Goal: Information Seeking & Learning: Learn about a topic

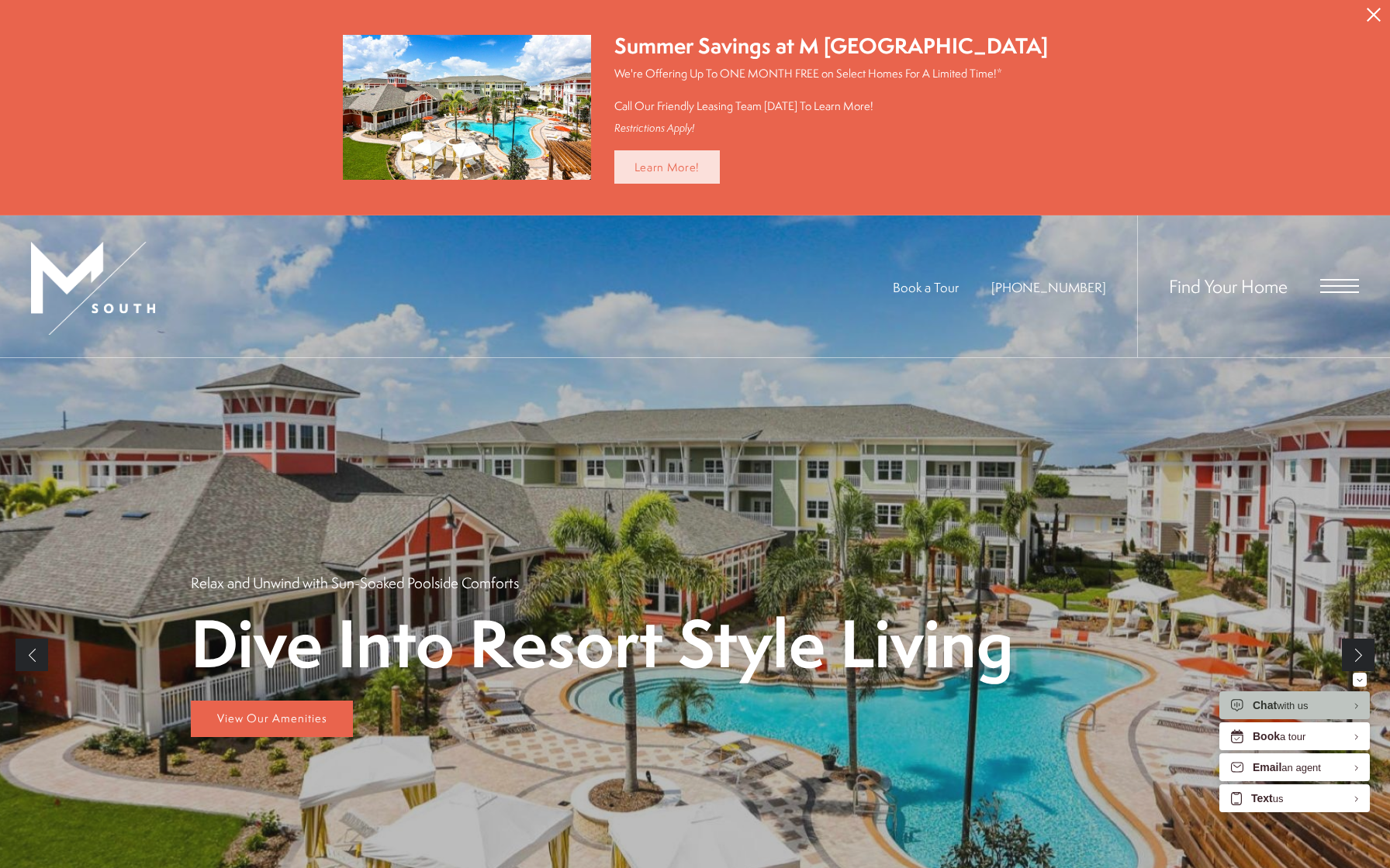
click at [687, 178] on link "Learn More!" at bounding box center [667, 167] width 107 height 34
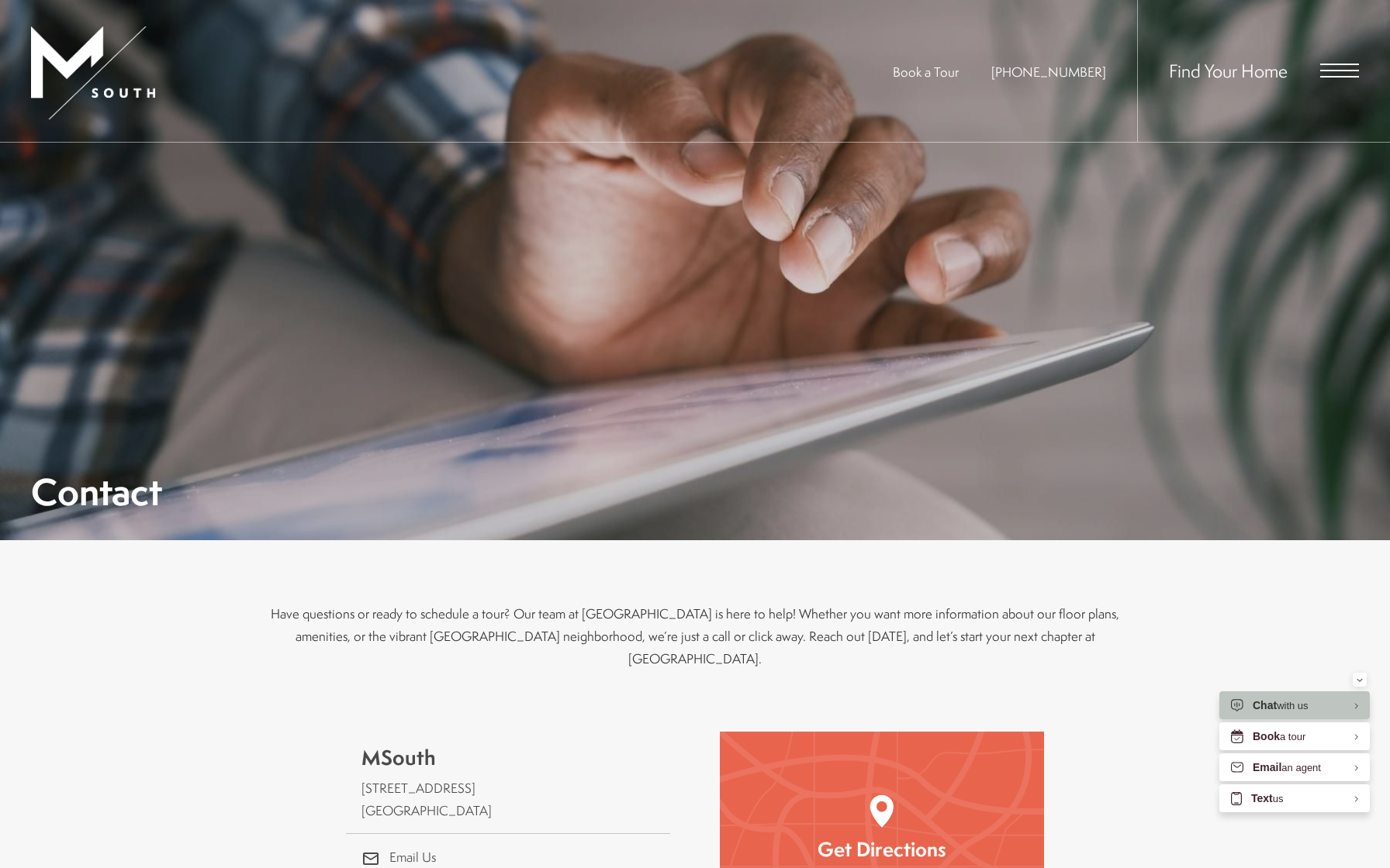
click at [1332, 72] on span "Open Menu" at bounding box center [1340, 70] width 38 height 14
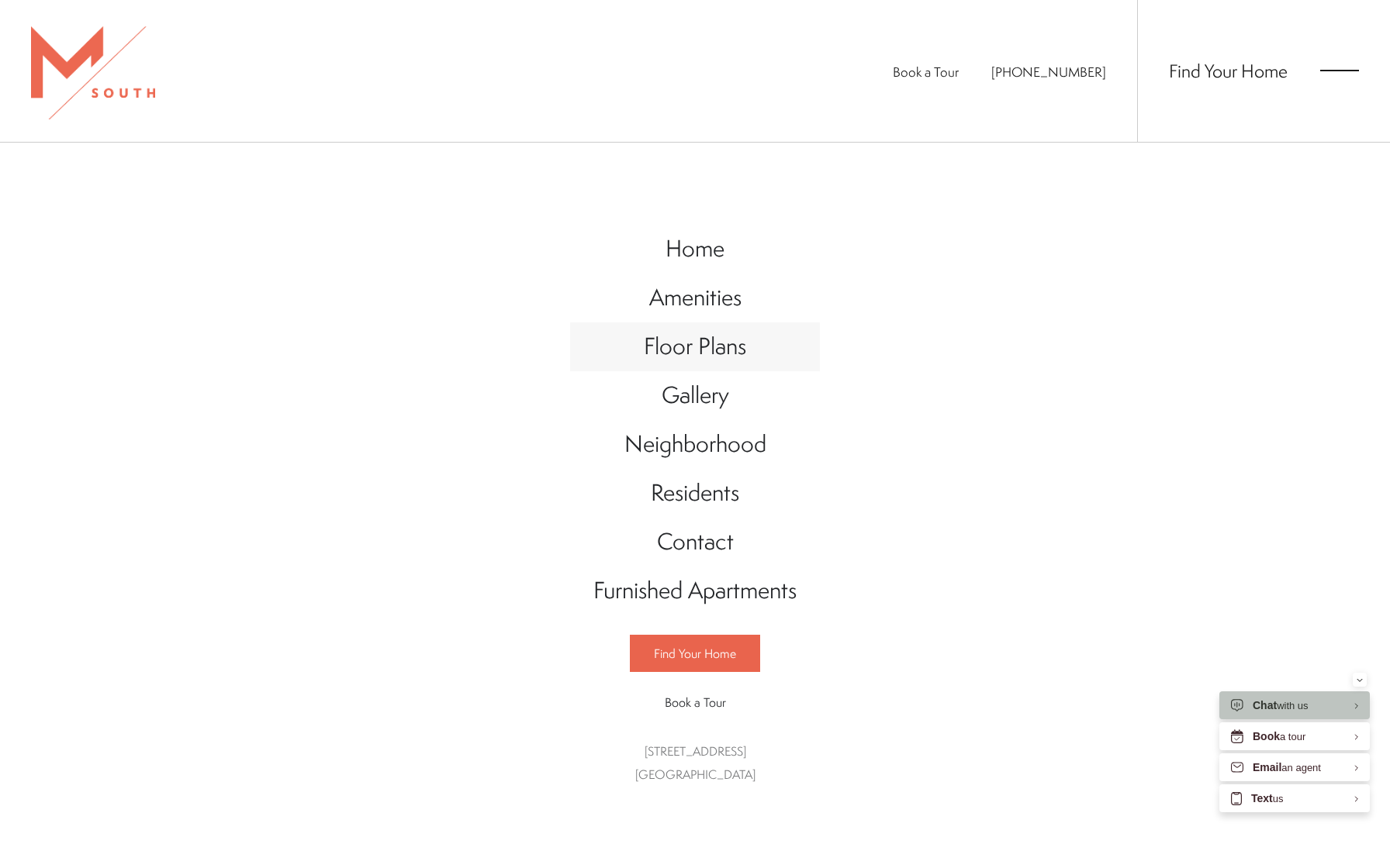
click at [696, 338] on span "Floor Plans" at bounding box center [695, 346] width 103 height 32
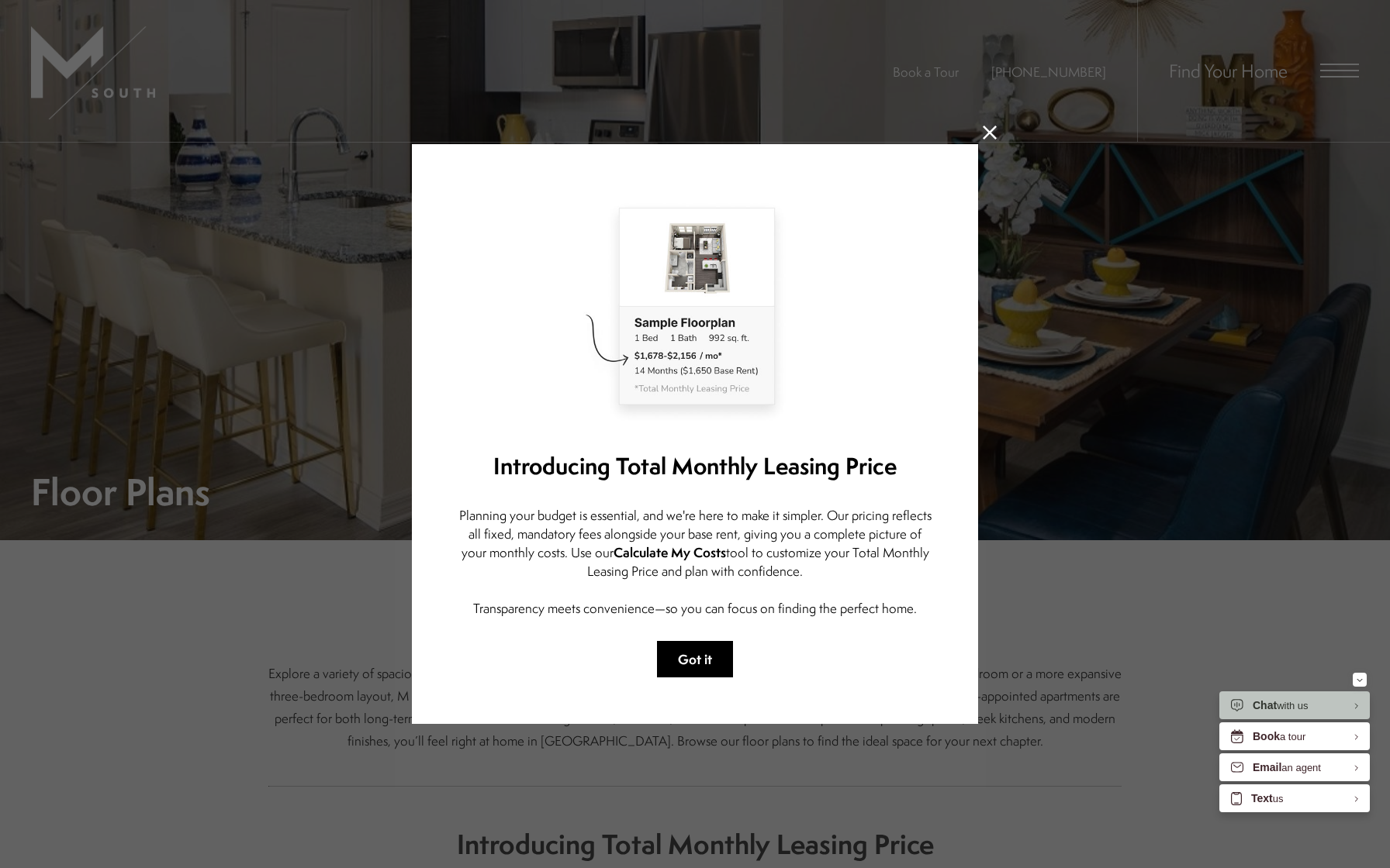
click at [706, 651] on button "Got it" at bounding box center [695, 660] width 76 height 37
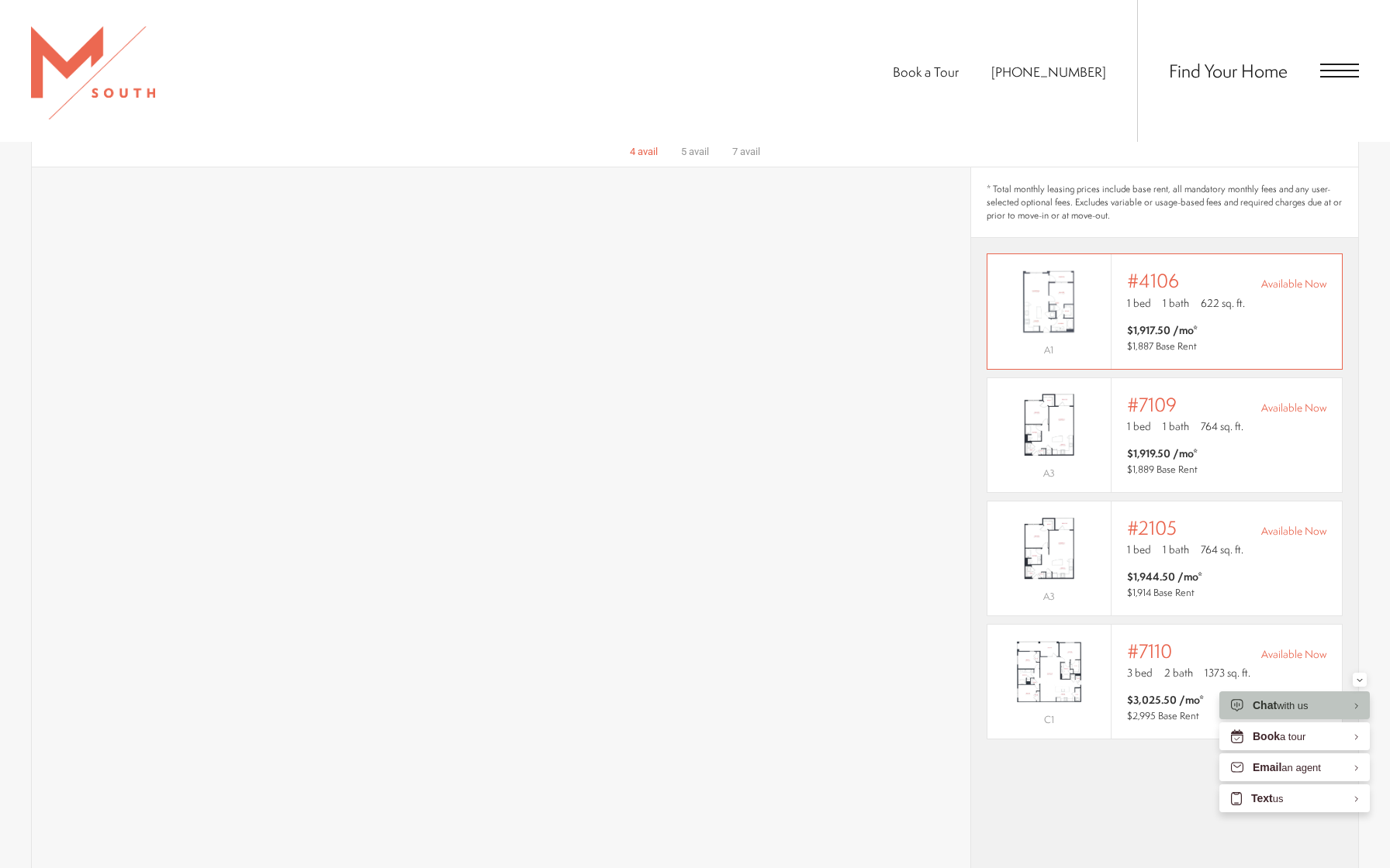
scroll to position [1117, 0]
